Goal: Information Seeking & Learning: Learn about a topic

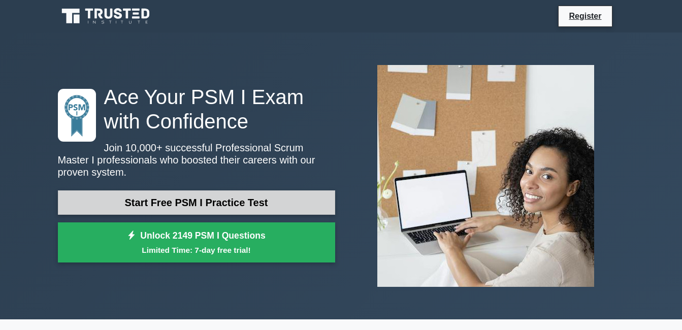
click at [153, 190] on link "Start Free PSM I Practice Test" at bounding box center [196, 202] width 277 height 24
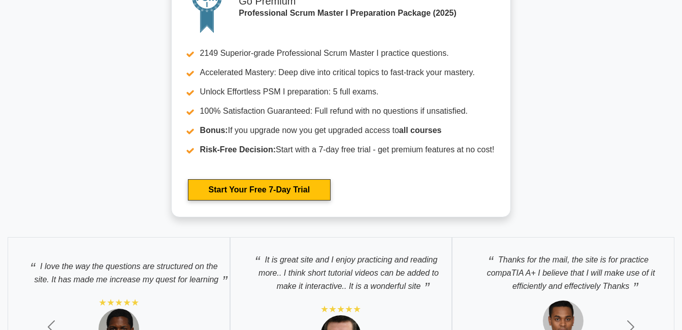
scroll to position [2902, 0]
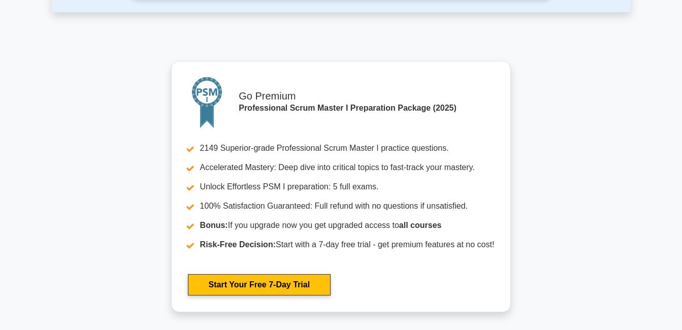
scroll to position [2753, 0]
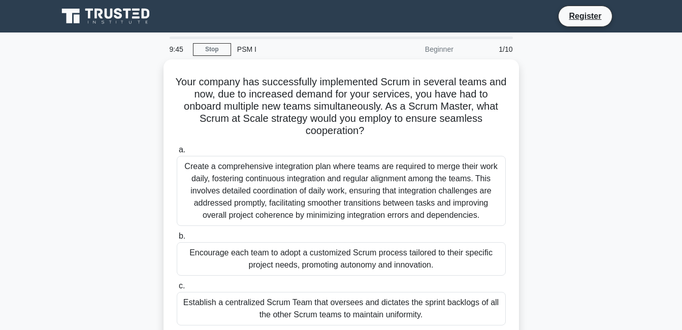
click at [443, 49] on div "Beginner" at bounding box center [415, 49] width 89 height 20
click at [497, 45] on div "1/10" at bounding box center [488, 49] width 59 height 20
click at [182, 47] on div "8:39" at bounding box center [177, 49] width 29 height 20
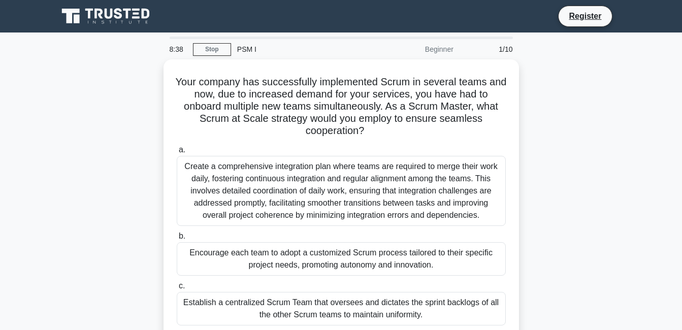
click at [581, 215] on div "Your company has successfully implemented Scrum in several teams and now, due t…" at bounding box center [341, 230] width 579 height 342
